Goal: Task Accomplishment & Management: Manage account settings

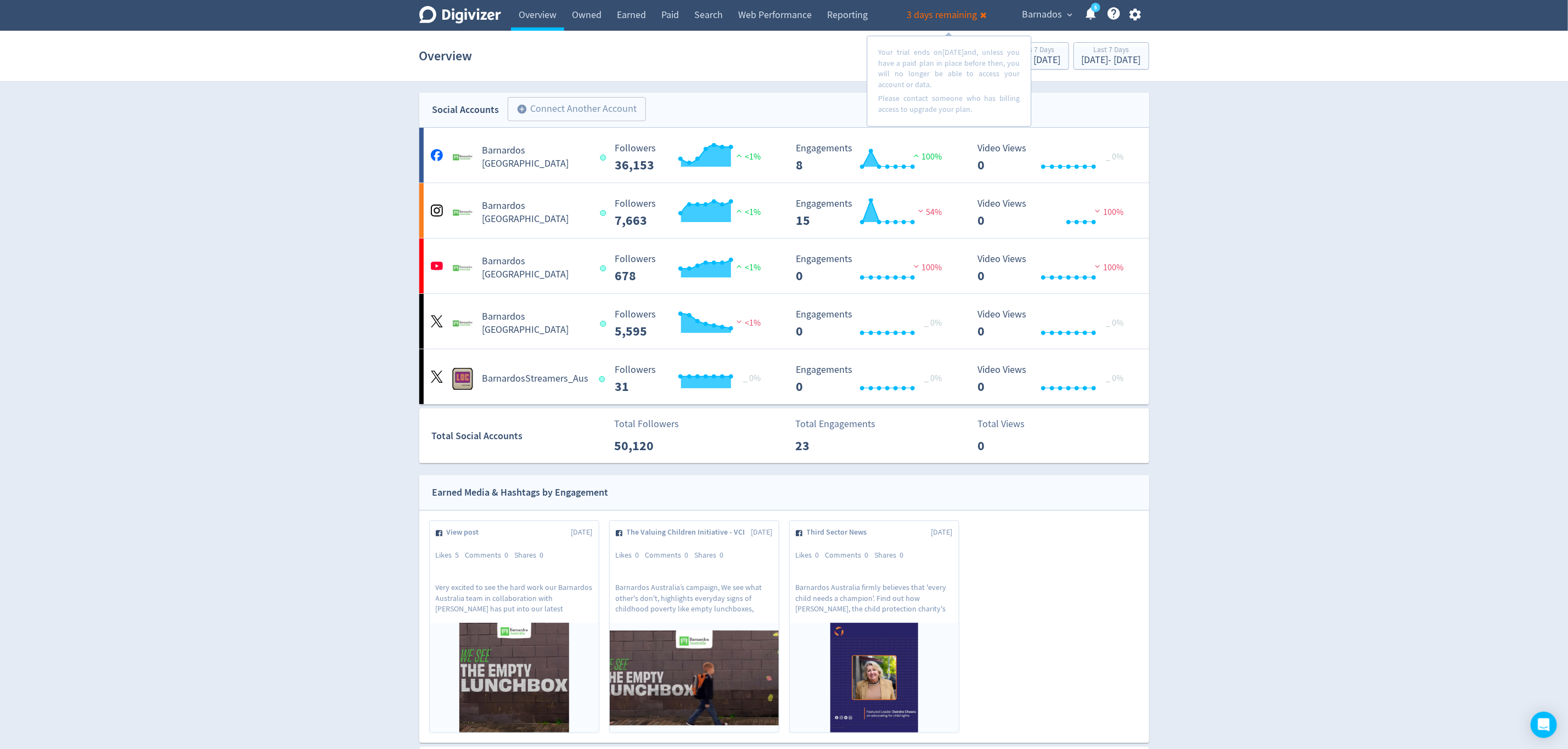
click at [1045, 9] on span "Barnados" at bounding box center [1042, 15] width 40 height 17
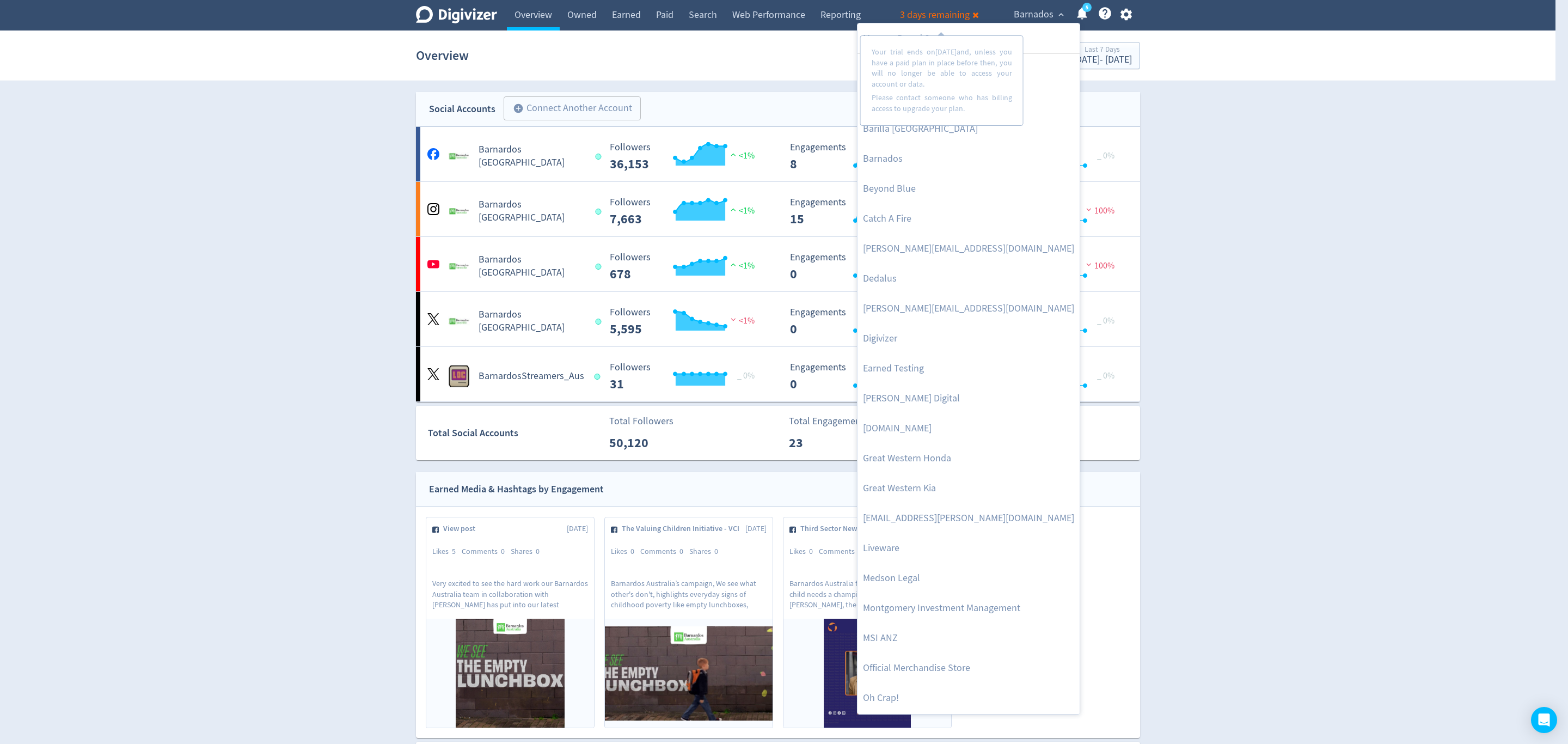
click at [1223, 350] on div at bounding box center [784, 372] width 1568 height 744
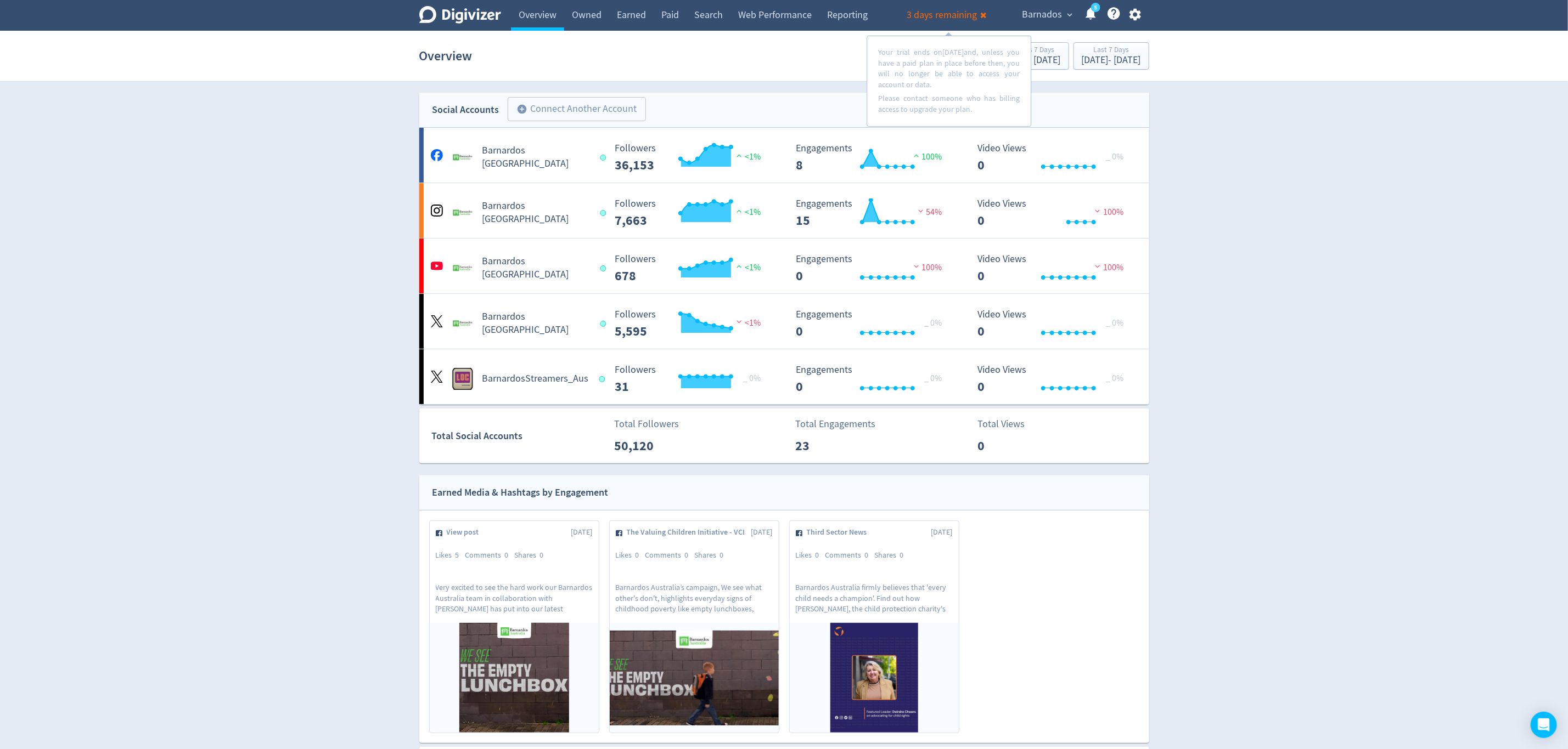
click at [1045, 10] on span "Barnados" at bounding box center [1042, 15] width 40 height 17
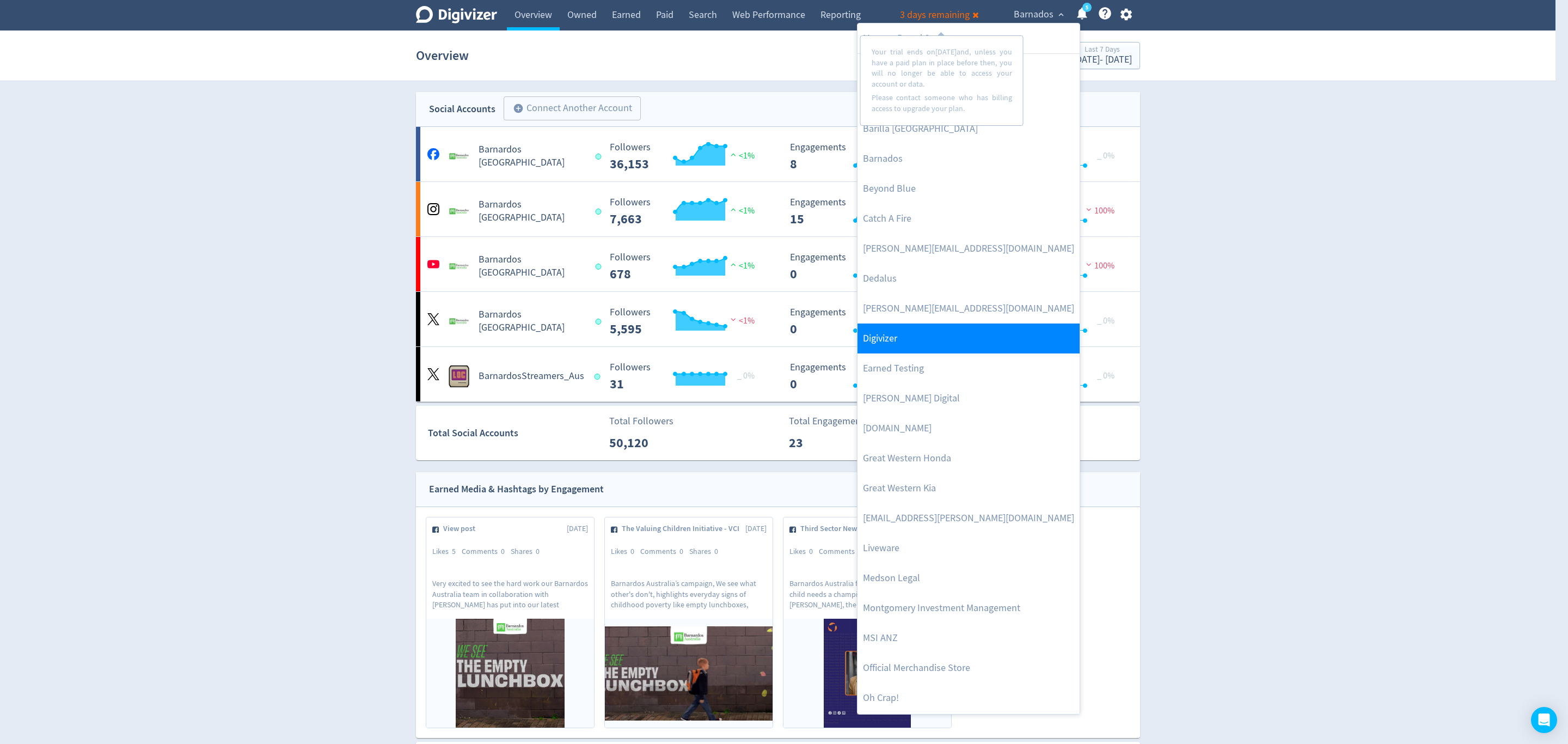
click at [889, 334] on link "Digivizer" at bounding box center [969, 339] width 222 height 30
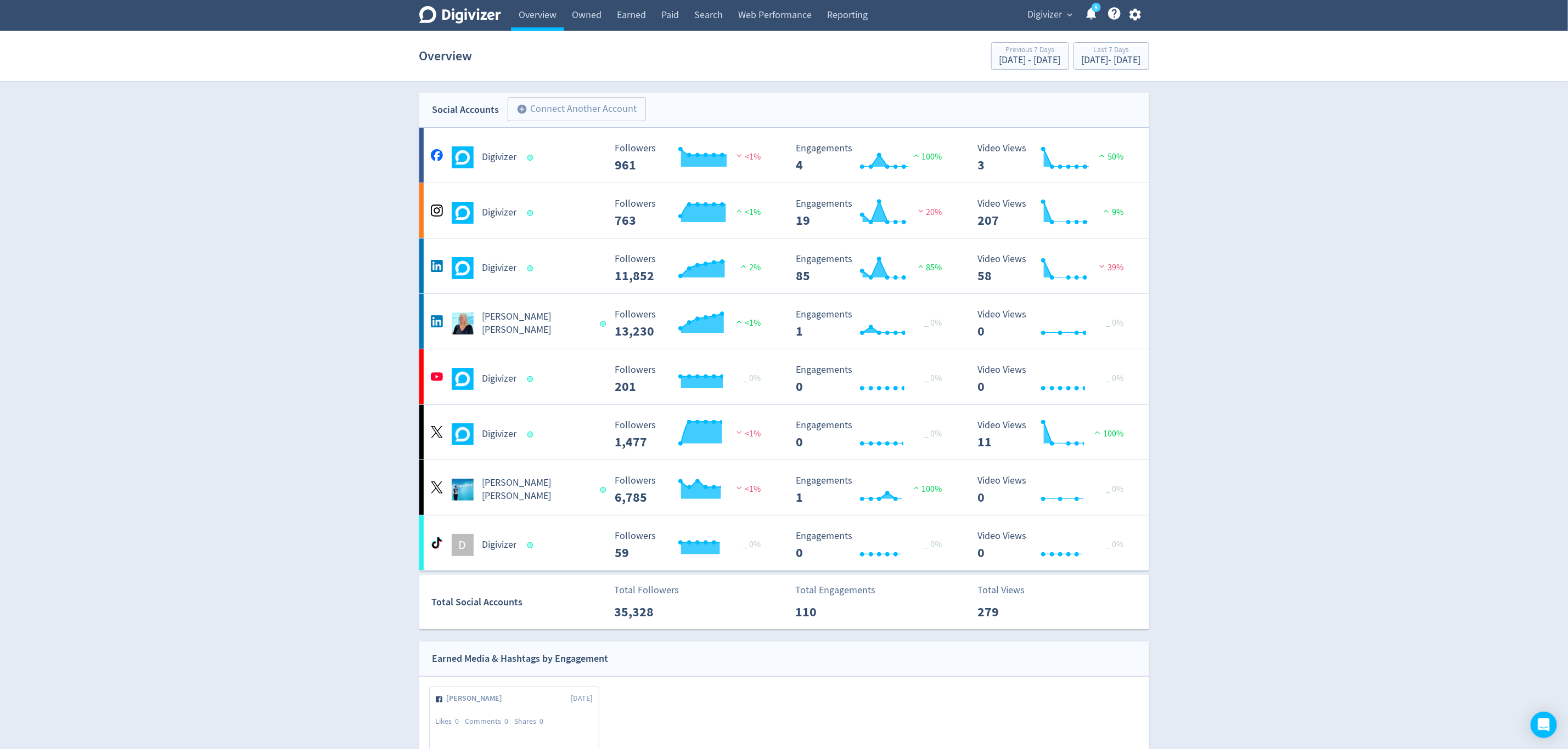
click at [1041, 16] on span "Digivizer" at bounding box center [1045, 15] width 35 height 17
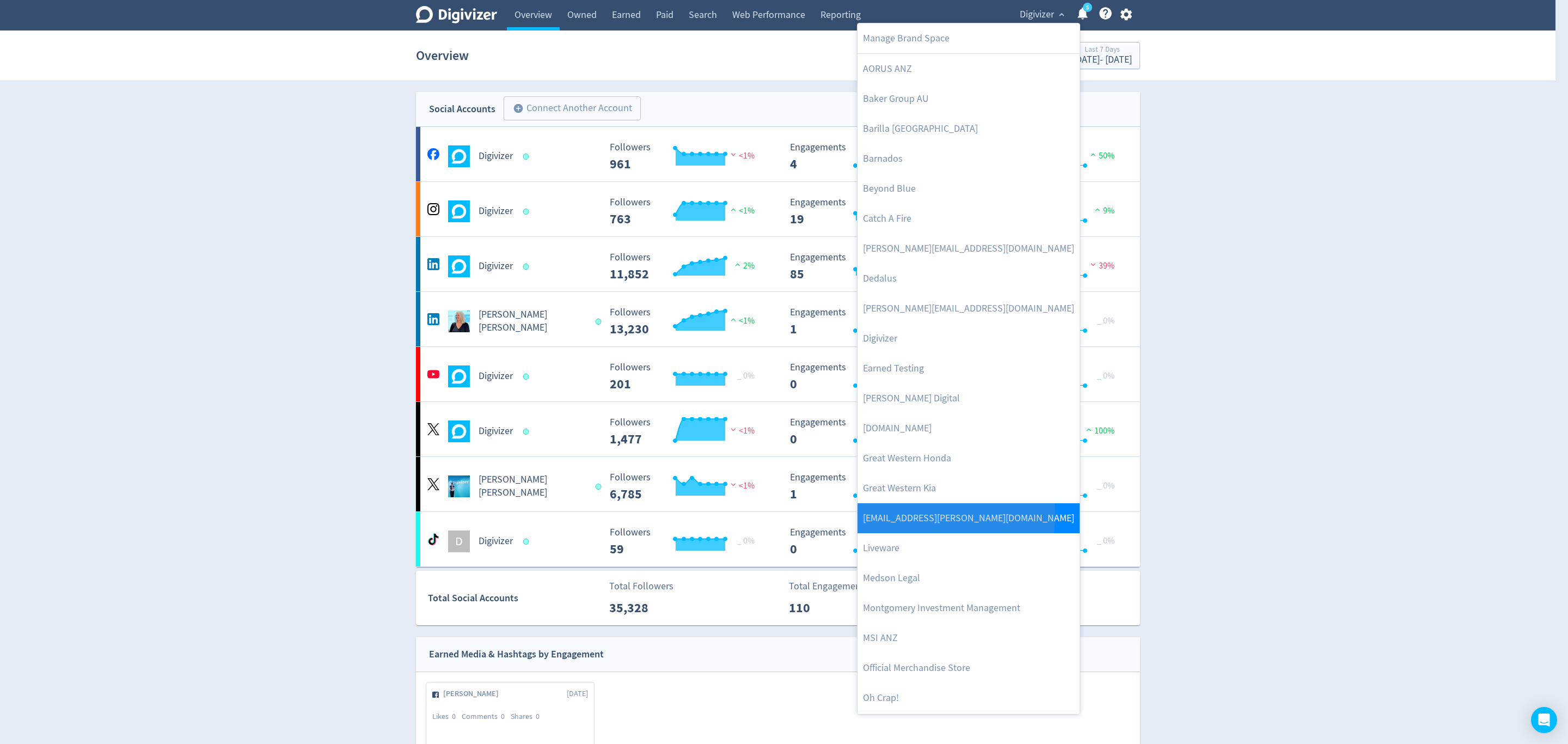
click at [915, 515] on link "[EMAIL_ADDRESS][PERSON_NAME][DOMAIN_NAME]" at bounding box center [969, 518] width 222 height 30
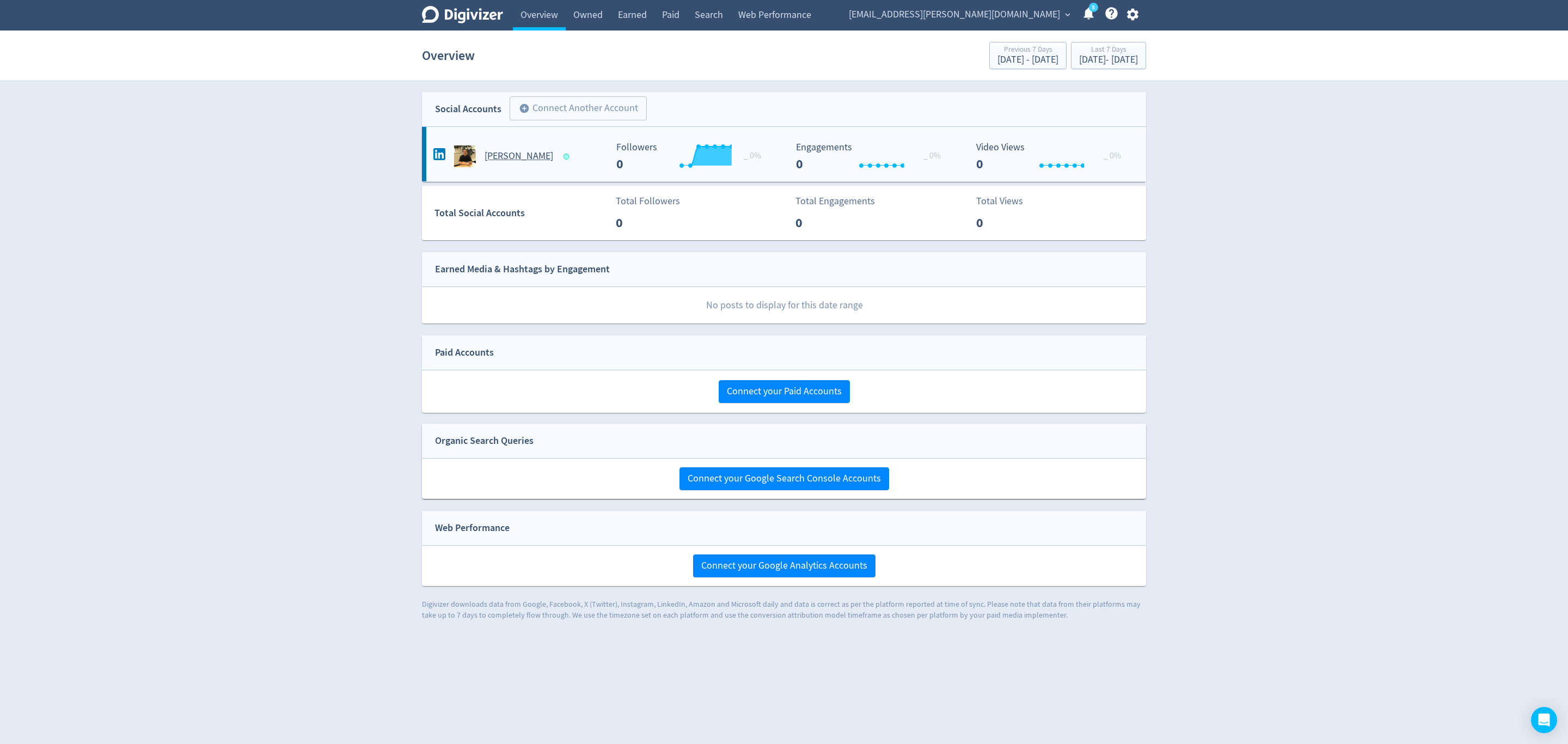
click at [568, 172] on McManus-platform2 "[PERSON_NAME] Created with Highcharts 10.3.3 _ 0% Followers 0 Created with High…" at bounding box center [784, 154] width 724 height 54
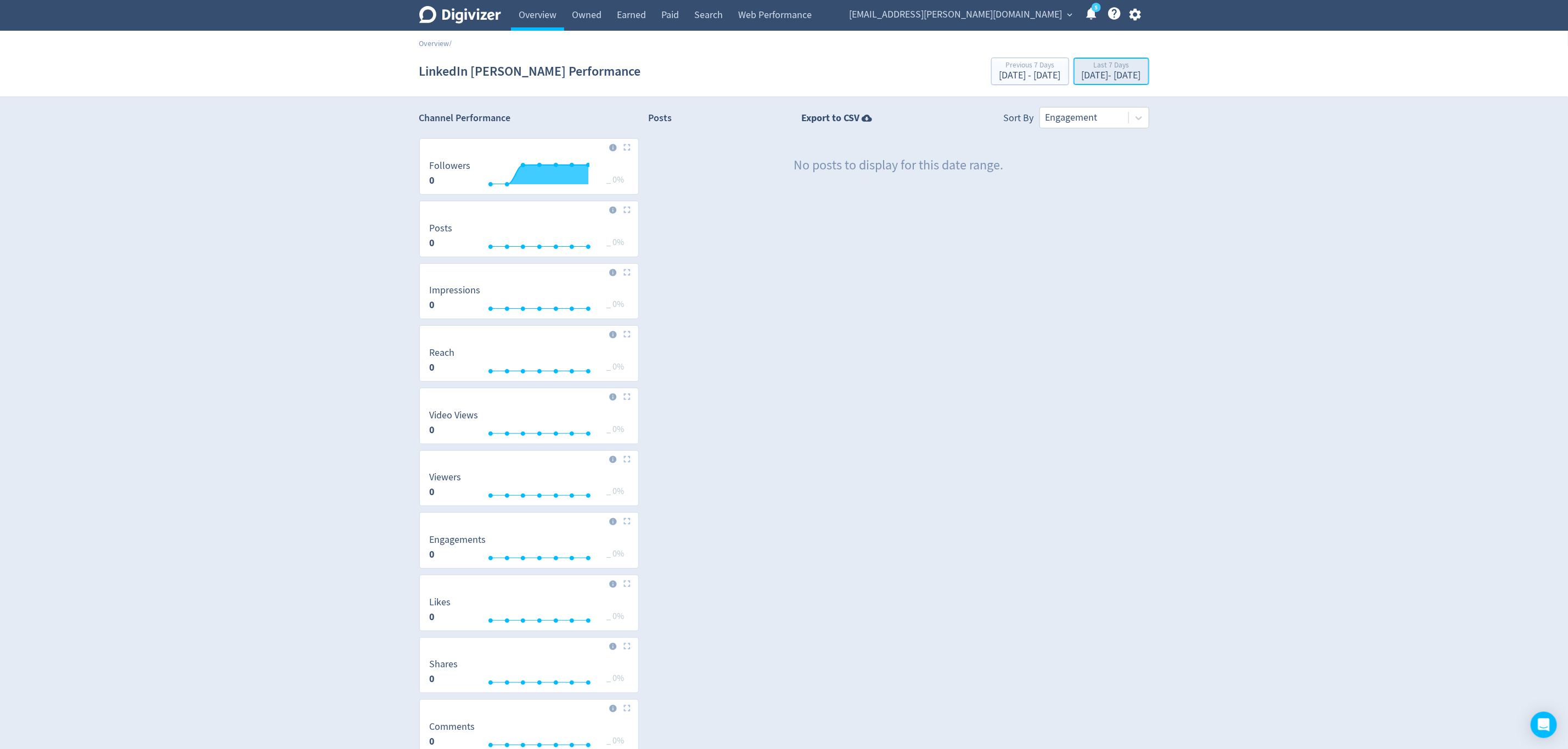
click at [1096, 82] on div "Last 7 Days [DATE] - [DATE]" at bounding box center [1111, 72] width 69 height 22
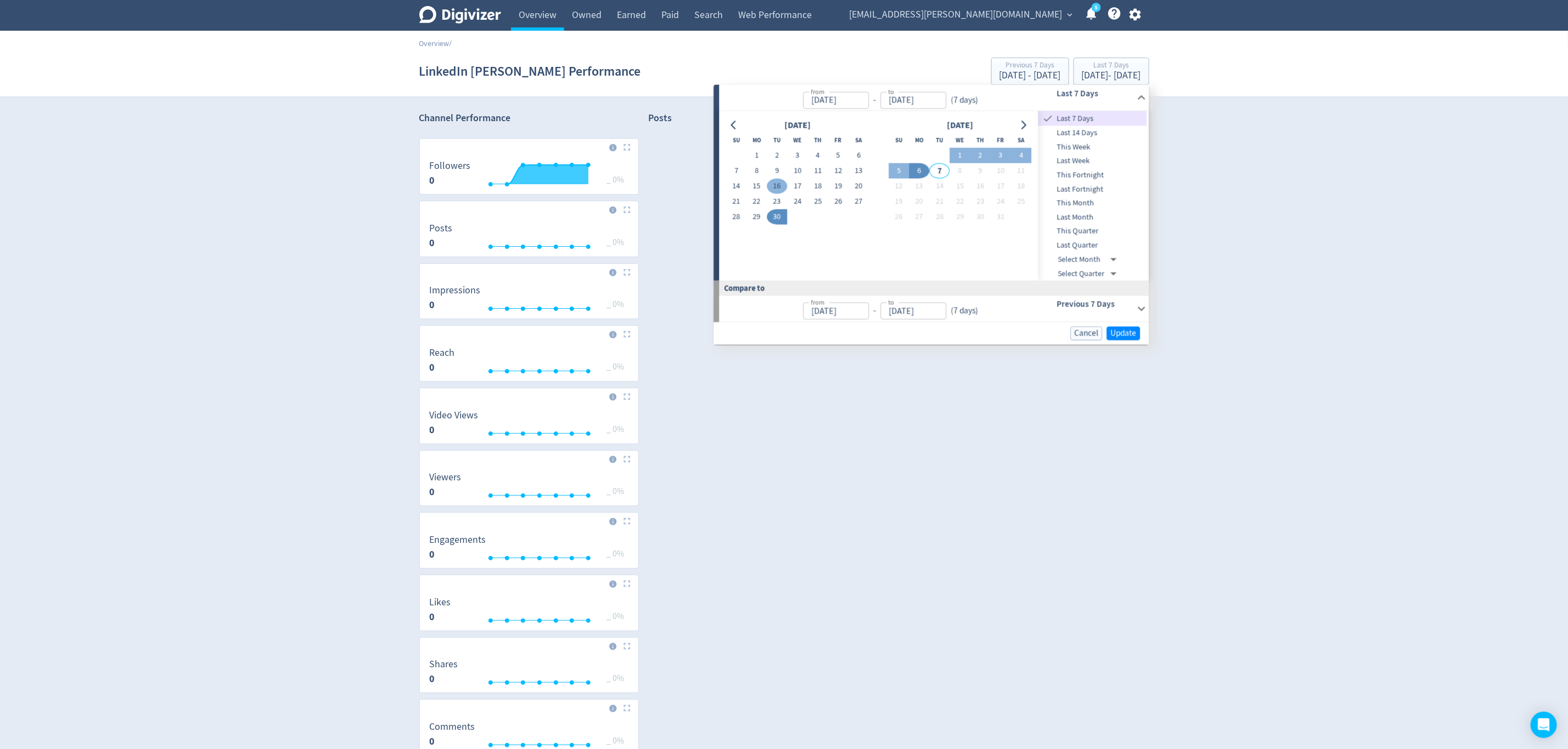
drag, startPoint x: 763, startPoint y: 154, endPoint x: 776, endPoint y: 190, distance: 38.3
click at [763, 153] on button "1" at bounding box center [756, 156] width 21 height 16
type input "[DATE]"
drag, startPoint x: 779, startPoint y: 208, endPoint x: 786, endPoint y: 214, distance: 9.2
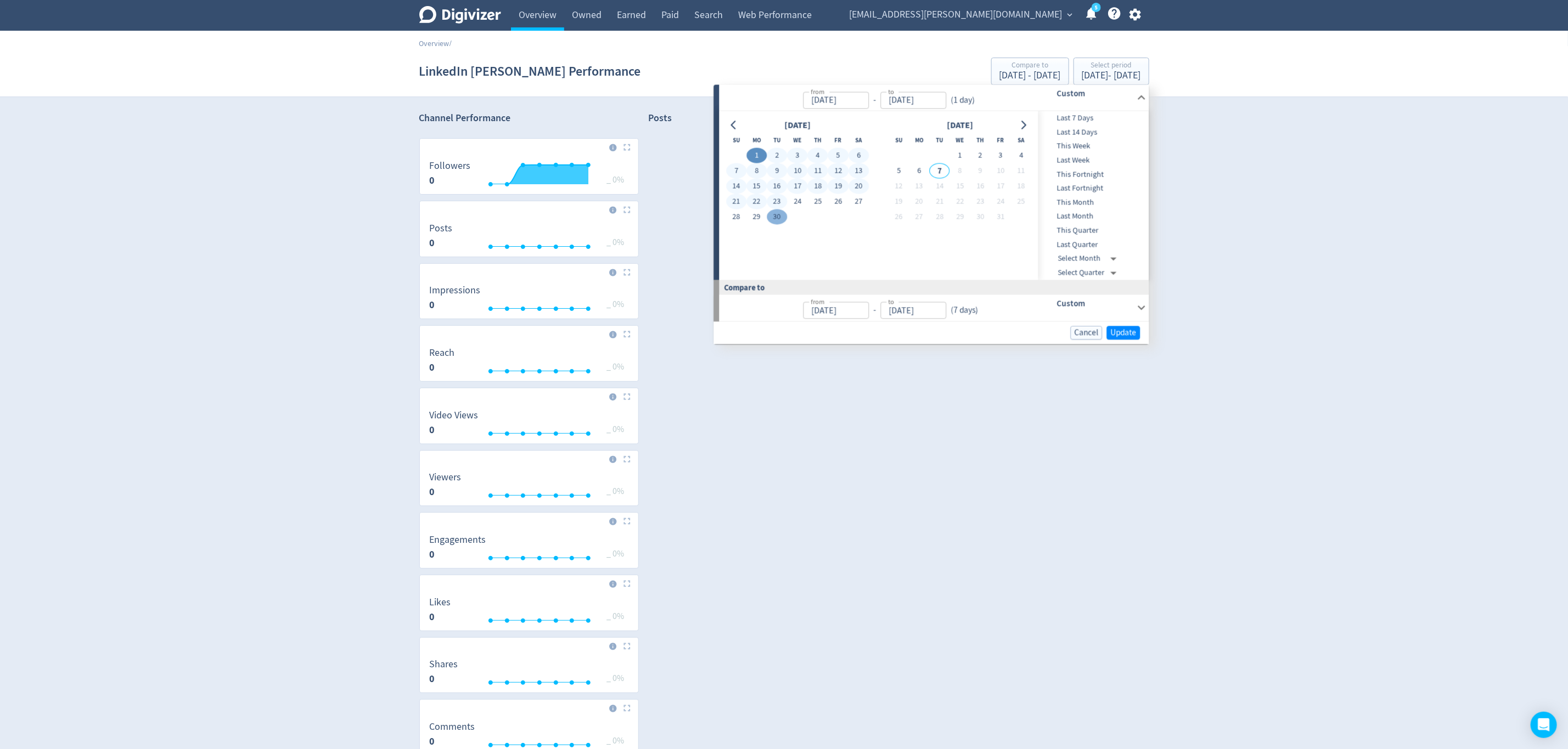
click at [779, 209] on tbody "1 2 3 4 5 6 7 8 9 10 11 12 13 14 15 16 17 18 19 20 21 22 23 24 25 26 27 28 29 30" at bounding box center [797, 186] width 143 height 77
click at [1119, 331] on span "Update" at bounding box center [1123, 332] width 26 height 8
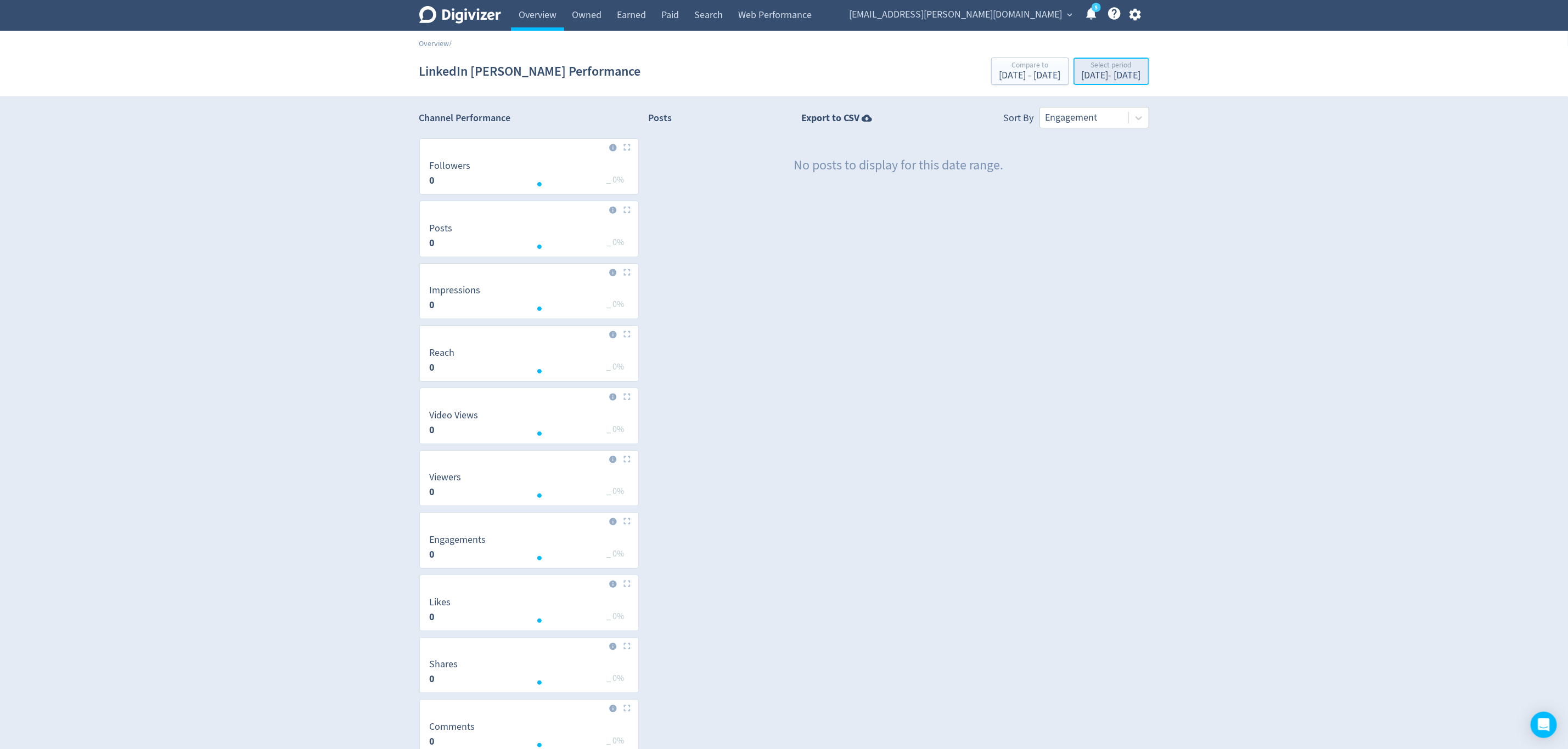
click at [1082, 74] on div "[DATE] - [DATE]" at bounding box center [1111, 76] width 59 height 10
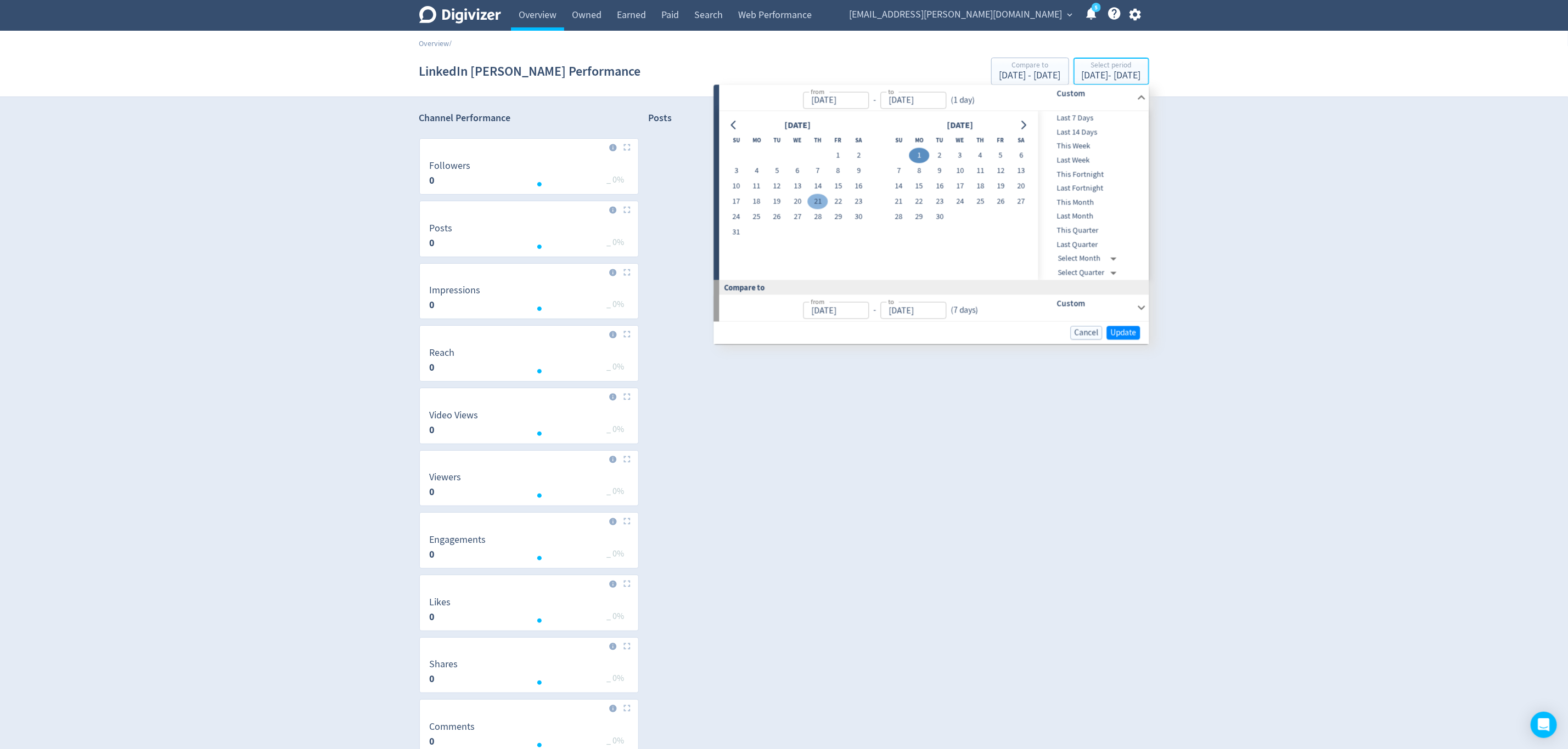
type input "[DATE]"
click at [916, 151] on button "1" at bounding box center [919, 156] width 21 height 16
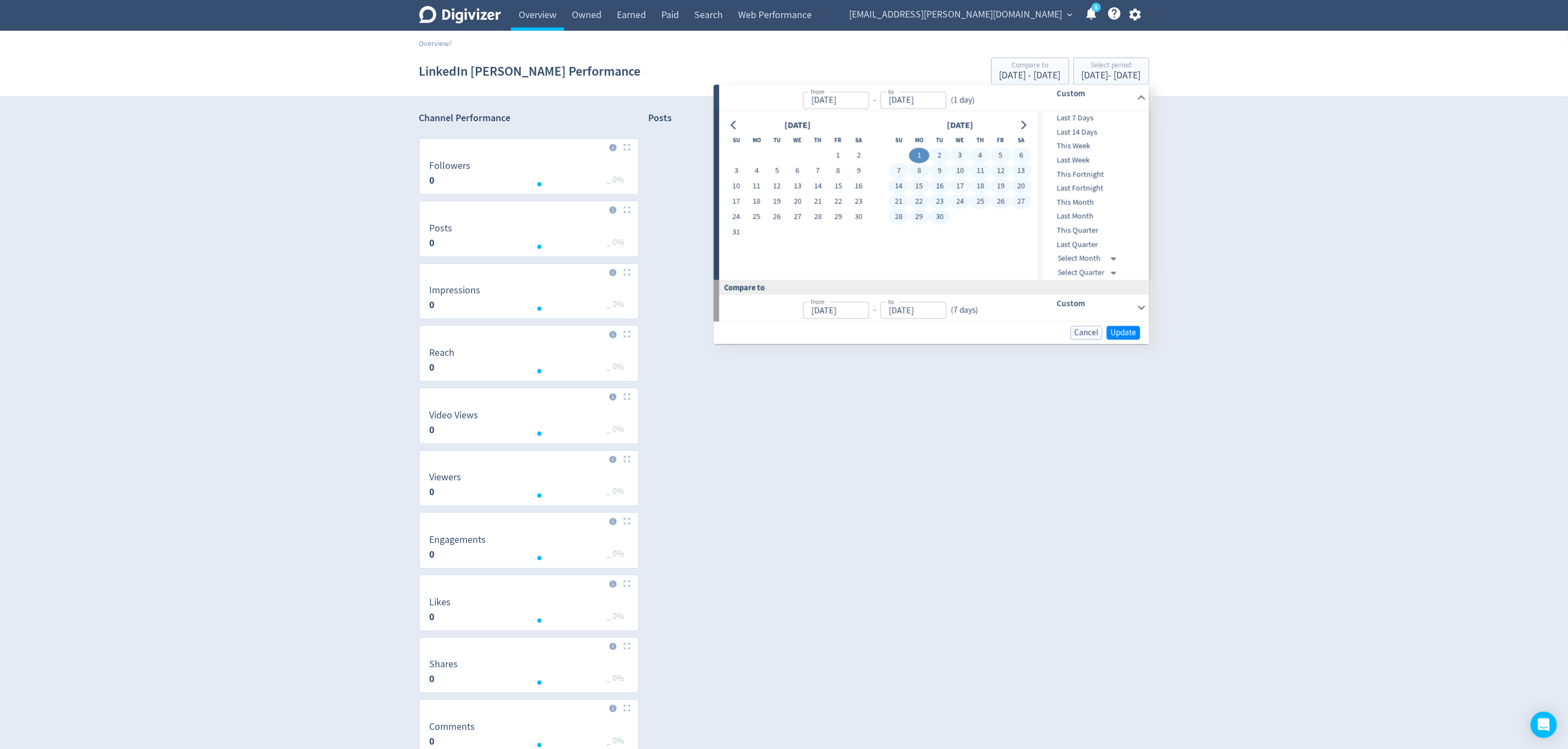
click at [934, 211] on button "30" at bounding box center [939, 217] width 21 height 16
type input "[DATE]"
click at [1111, 335] on span "Update" at bounding box center [1123, 332] width 26 height 8
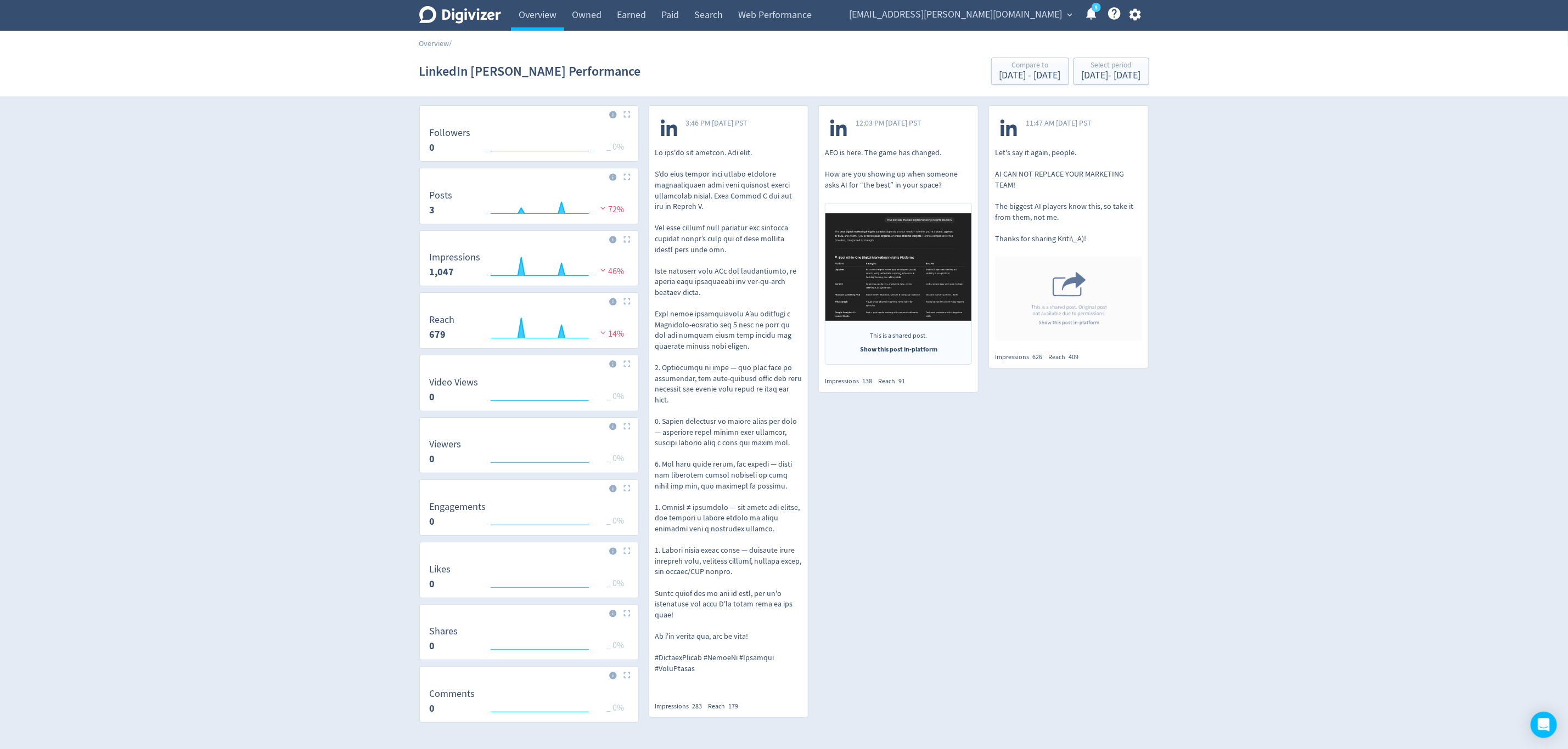
scroll to position [34, 0]
click at [1033, 15] on span "[EMAIL_ADDRESS][PERSON_NAME][DOMAIN_NAME]" at bounding box center [956, 15] width 213 height 17
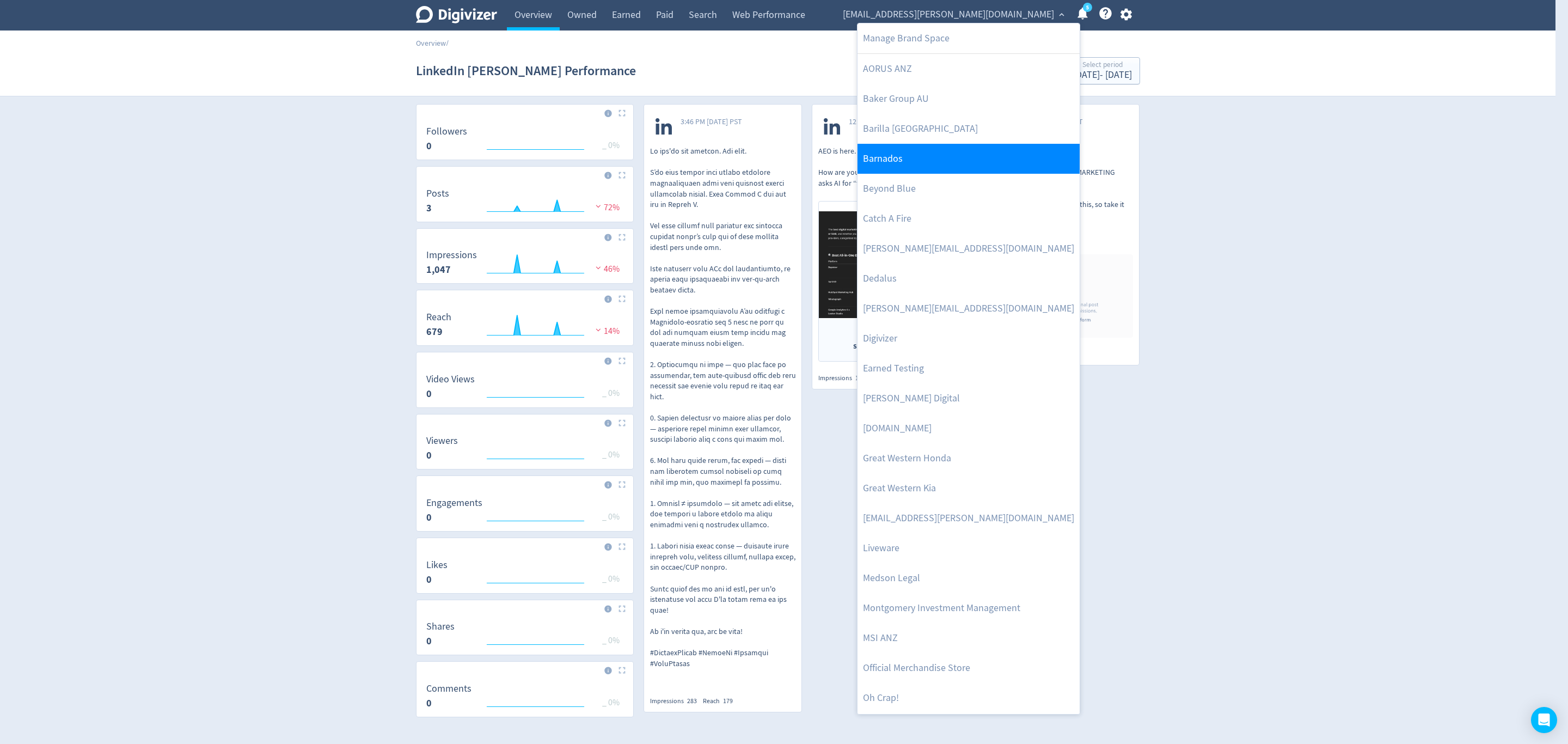
click at [926, 167] on link "Barnados" at bounding box center [969, 159] width 222 height 30
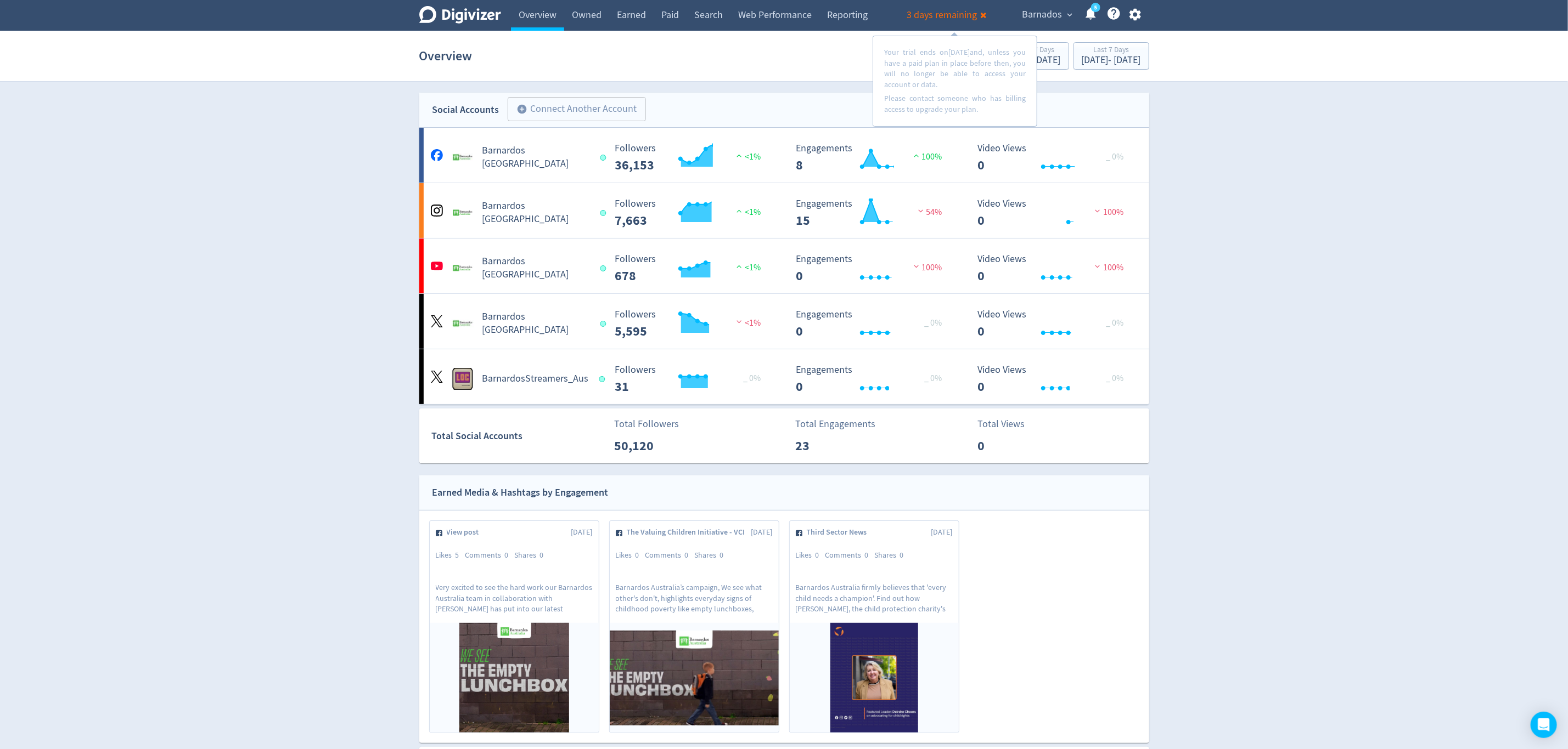
click at [1133, 16] on icon "button" at bounding box center [1135, 14] width 12 height 12
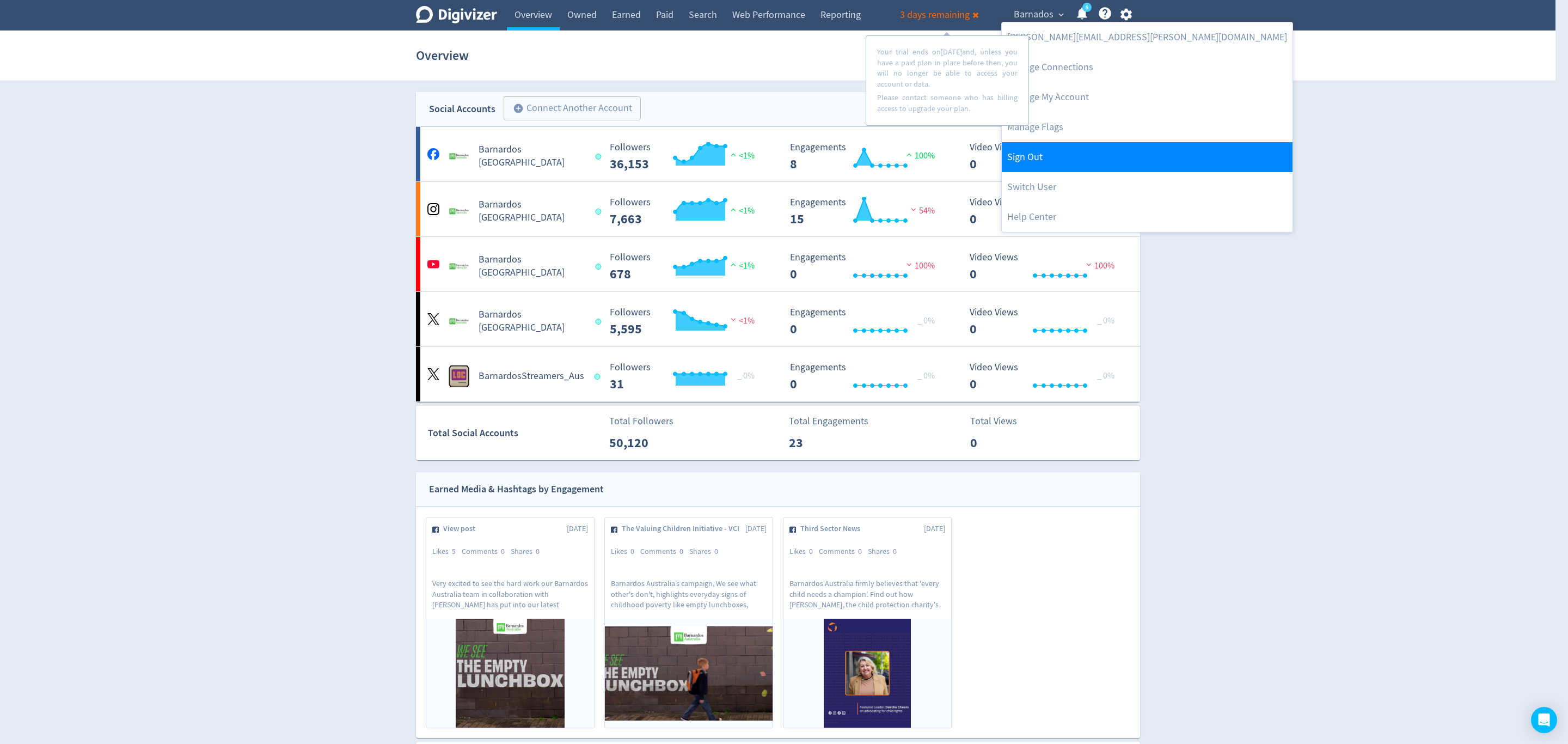
click at [1047, 162] on link "Sign Out" at bounding box center [1147, 157] width 291 height 30
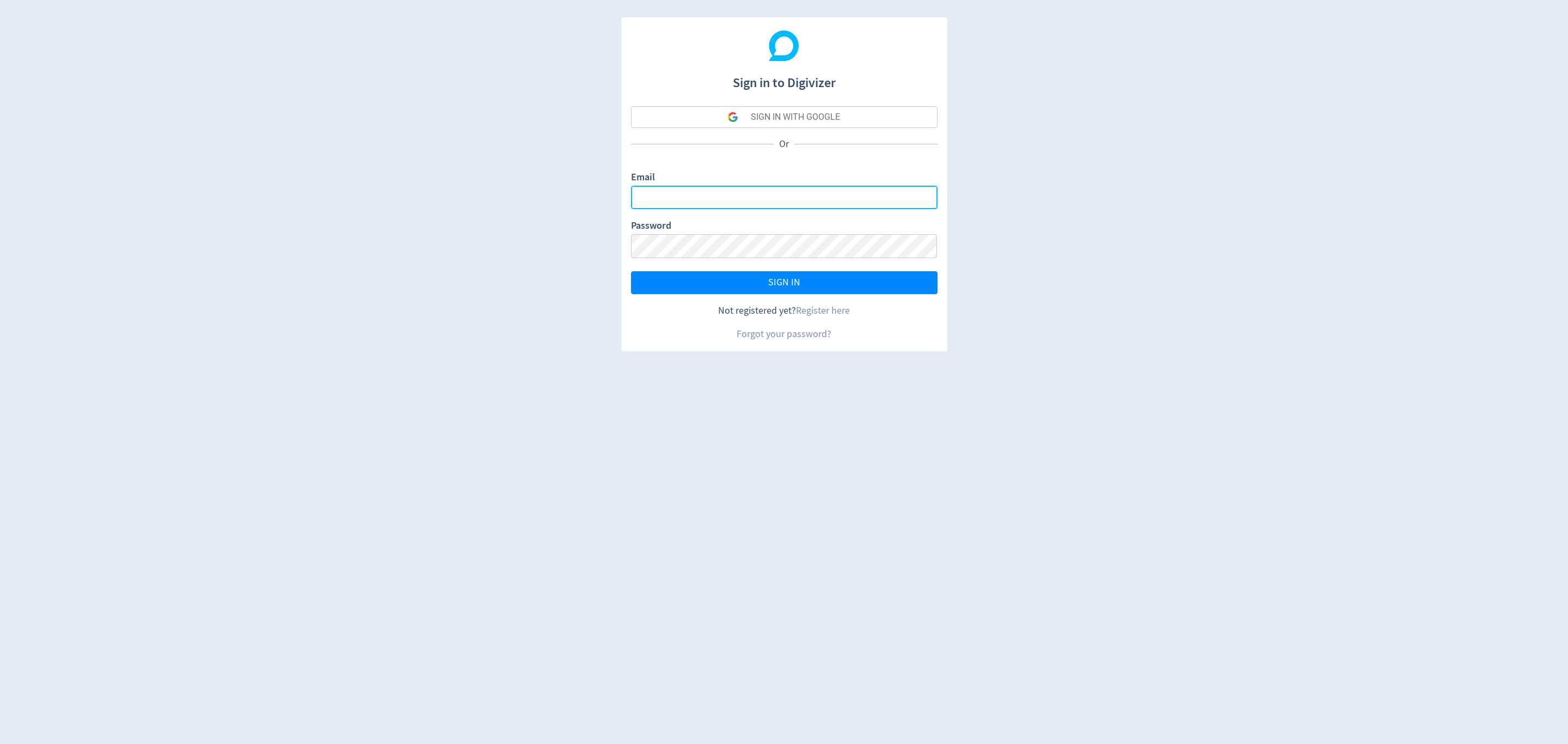
type input "[EMAIL_ADDRESS][PERSON_NAME][DOMAIN_NAME]"
